Goal: Check status

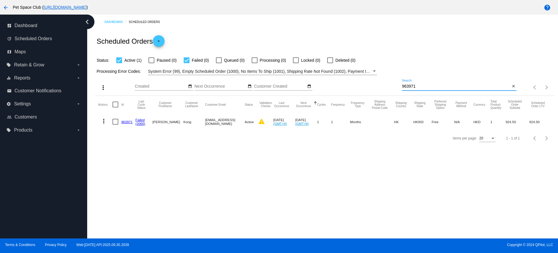
drag, startPoint x: 406, startPoint y: 87, endPoint x: 366, endPoint y: 85, distance: 40.2
click at [366, 85] on div "more_vert Oct Jan Feb Mar [DATE]" at bounding box center [324, 85] width 459 height 21
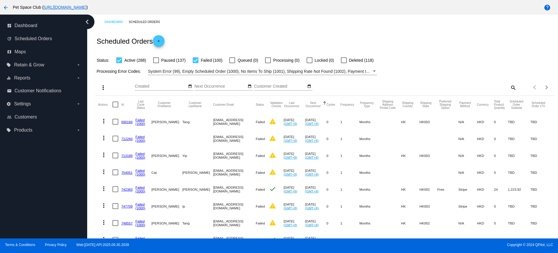
click at [196, 62] on div at bounding box center [196, 60] width 6 height 6
click at [196, 63] on input "Failed (100)" at bounding box center [195, 63] width 0 height 0
checkbox input "false"
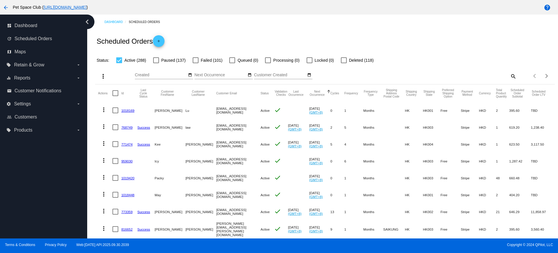
click at [509, 75] on mat-icon "search" at bounding box center [512, 75] width 7 height 9
click at [416, 75] on input "Search" at bounding box center [459, 75] width 114 height 5
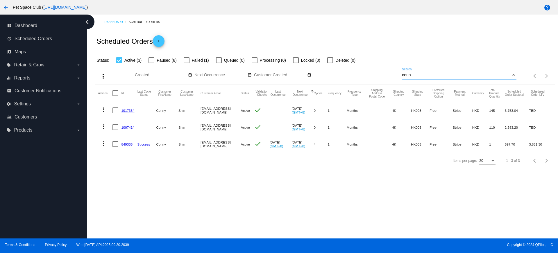
type input "[EMAIL_ADDRESS][DOMAIN_NAME]"
drag, startPoint x: 465, startPoint y: 72, endPoint x: 348, endPoint y: 69, distance: 117.2
click at [348, 69] on div "more_vert Oct Jan Feb Mar [DATE]" at bounding box center [324, 74] width 459 height 21
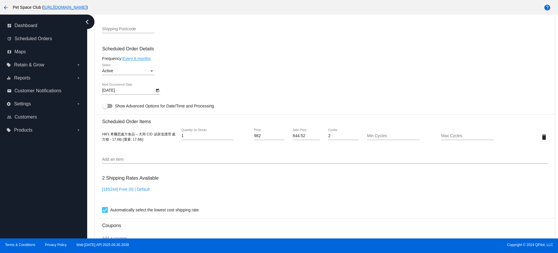
scroll to position [321, 0]
